Goal: Task Accomplishment & Management: Manage account settings

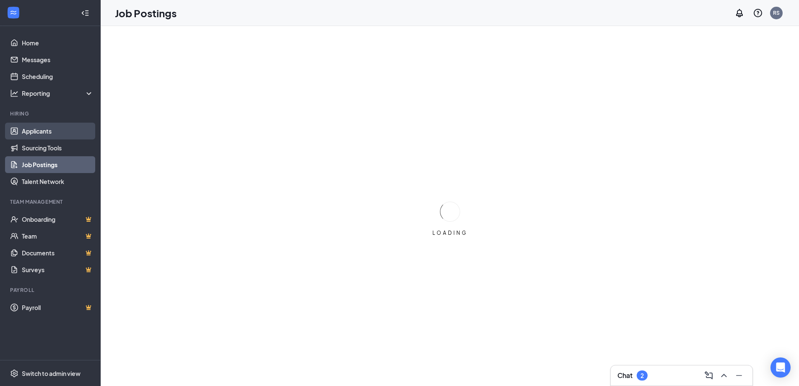
click at [49, 130] on link "Applicants" at bounding box center [58, 131] width 72 height 17
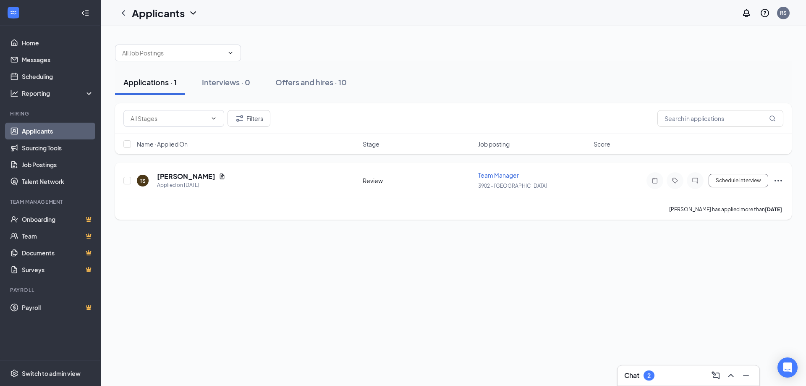
click at [780, 179] on icon "Ellipses" at bounding box center [778, 180] width 10 height 10
click at [728, 144] on p "Reject" at bounding box center [740, 140] width 72 height 8
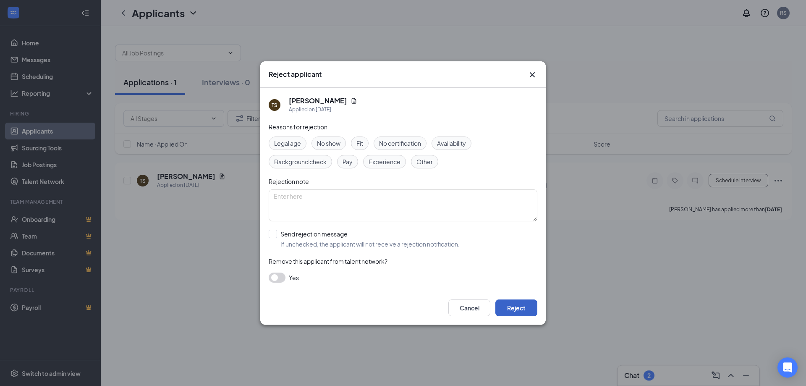
click at [518, 306] on button "Reject" at bounding box center [516, 307] width 42 height 17
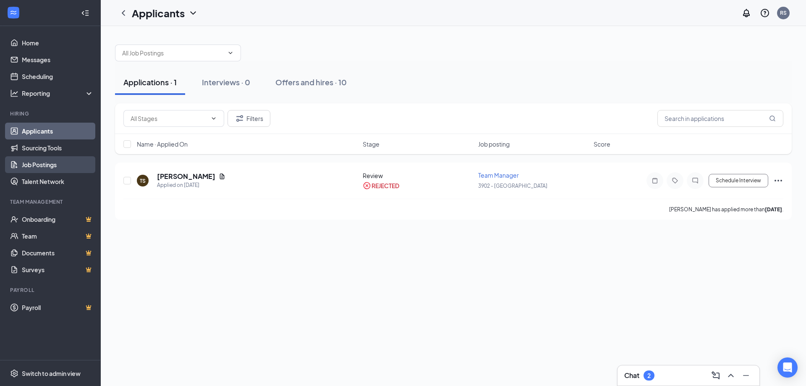
click at [62, 166] on link "Job Postings" at bounding box center [58, 164] width 72 height 17
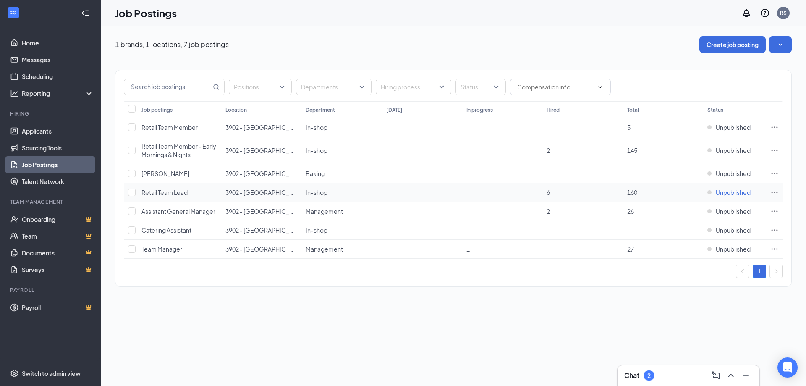
click at [728, 191] on span "Unpublished" at bounding box center [732, 192] width 35 height 8
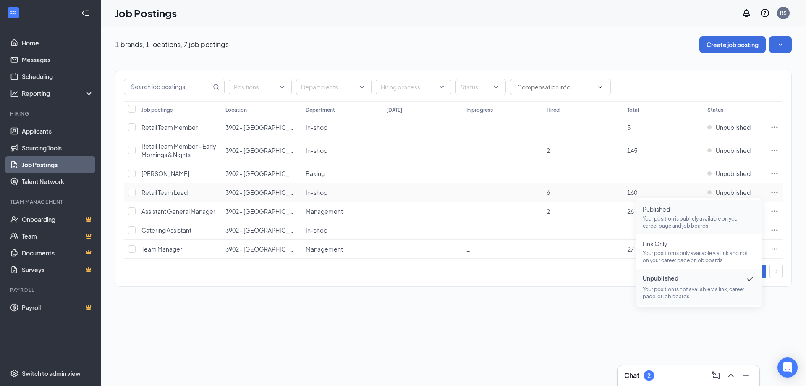
click at [674, 217] on p "Your position is publicly available on your career page and job boards." at bounding box center [698, 222] width 112 height 14
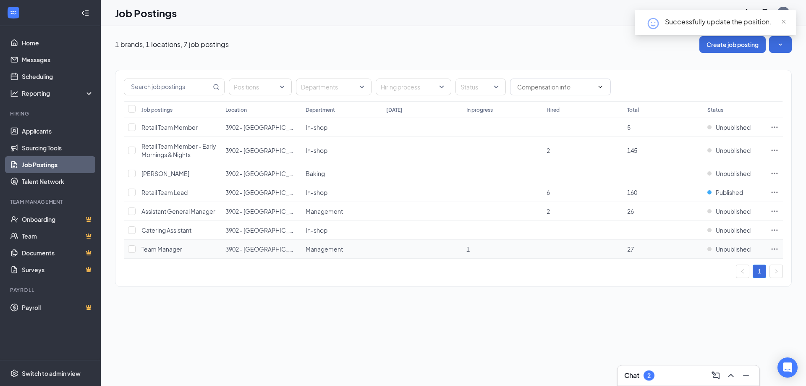
click at [732, 253] on td "Unpublished" at bounding box center [734, 249] width 63 height 19
click at [737, 248] on span "Unpublished" at bounding box center [732, 249] width 35 height 8
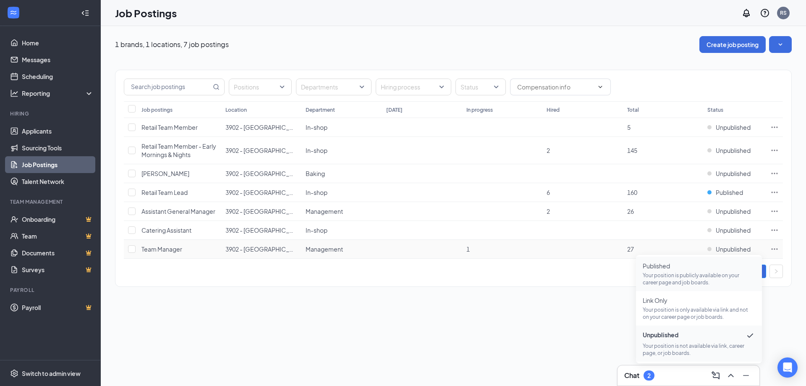
click at [688, 275] on p "Your position is publicly available on your career page and job boards." at bounding box center [698, 278] width 112 height 14
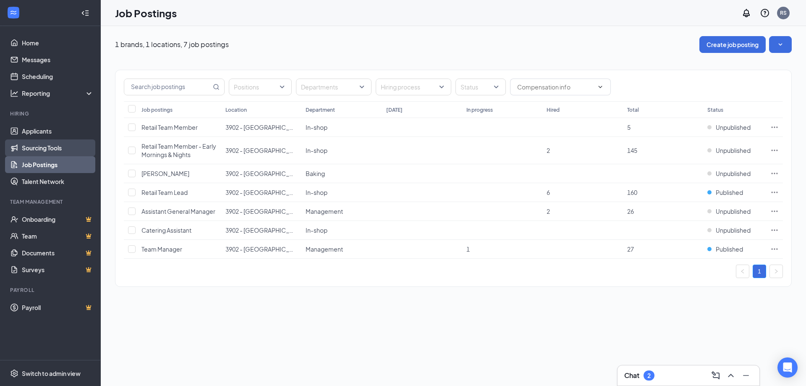
click at [27, 142] on link "Sourcing Tools" at bounding box center [58, 147] width 72 height 17
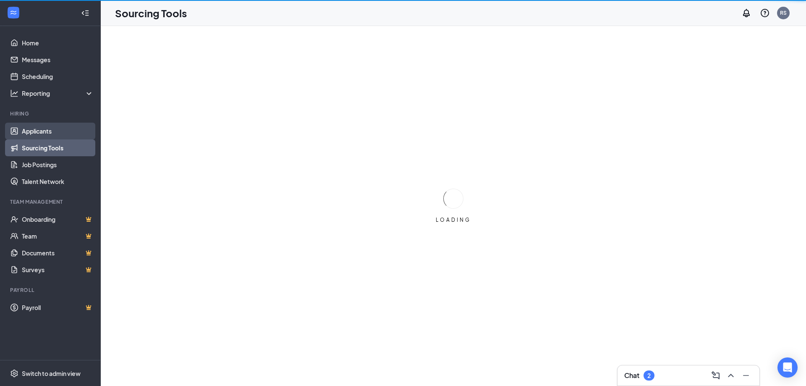
click at [26, 133] on link "Applicants" at bounding box center [58, 131] width 72 height 17
